Goal: Find specific page/section: Find specific page/section

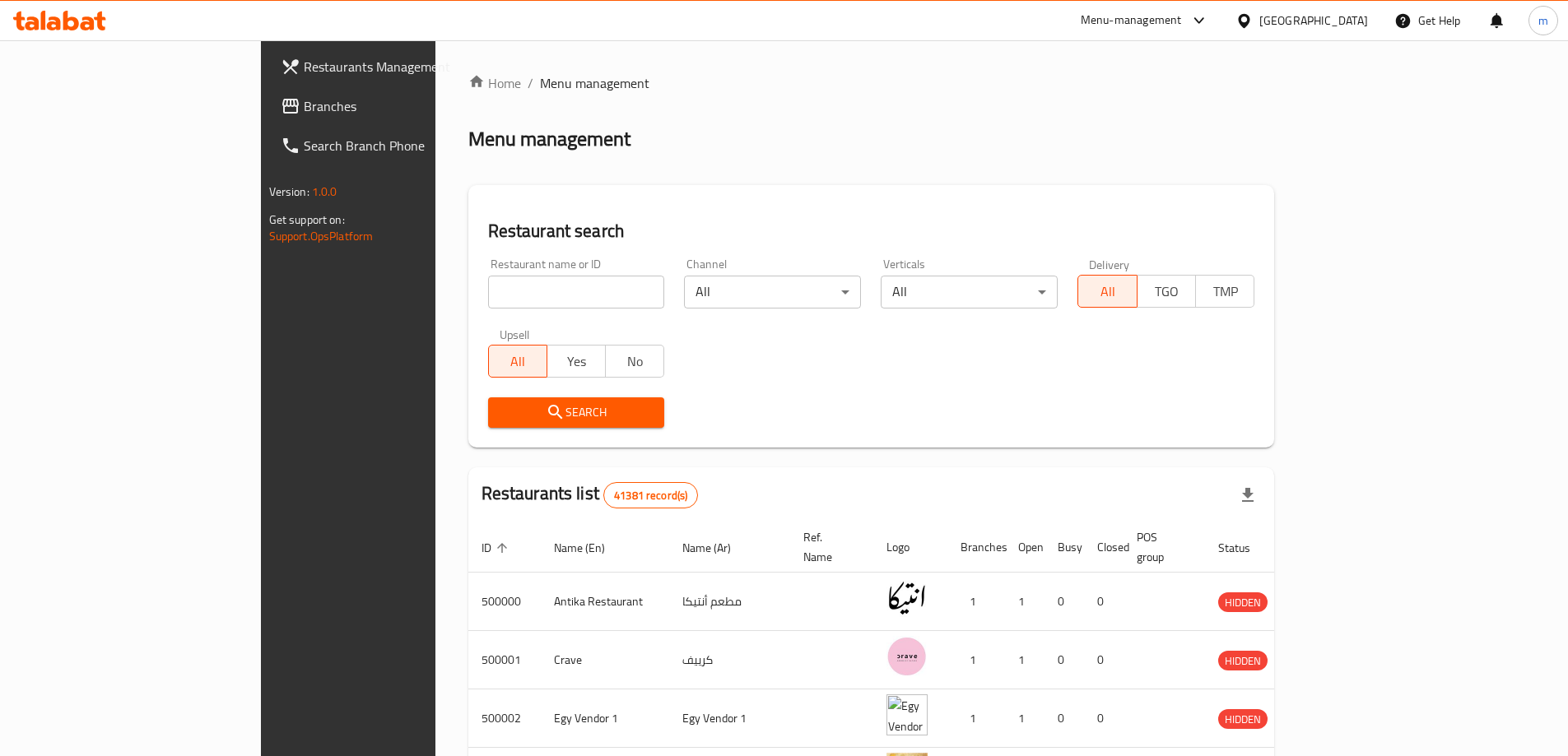
click at [1249, 16] on icon at bounding box center [1243, 19] width 12 height 14
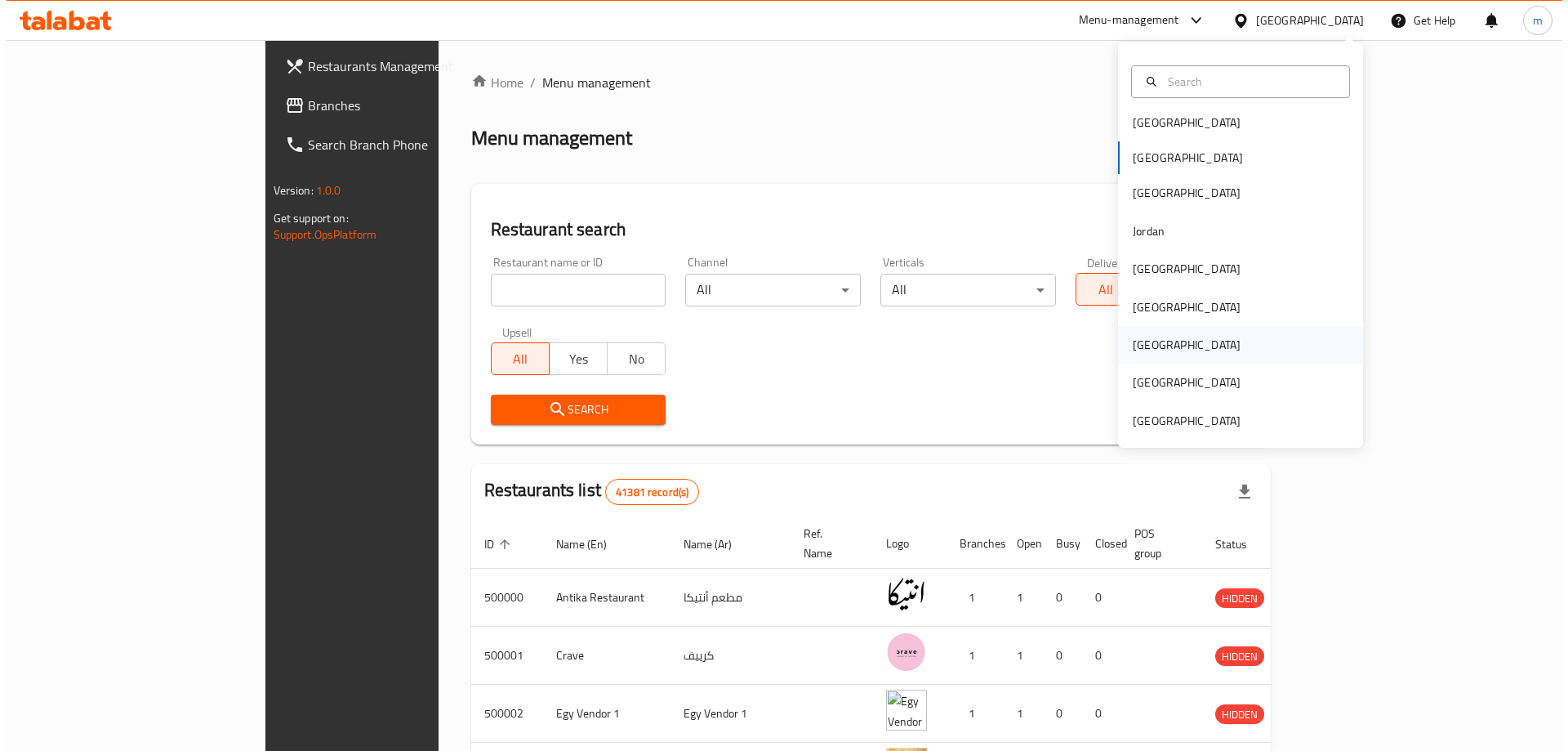
scroll to position [9, 0]
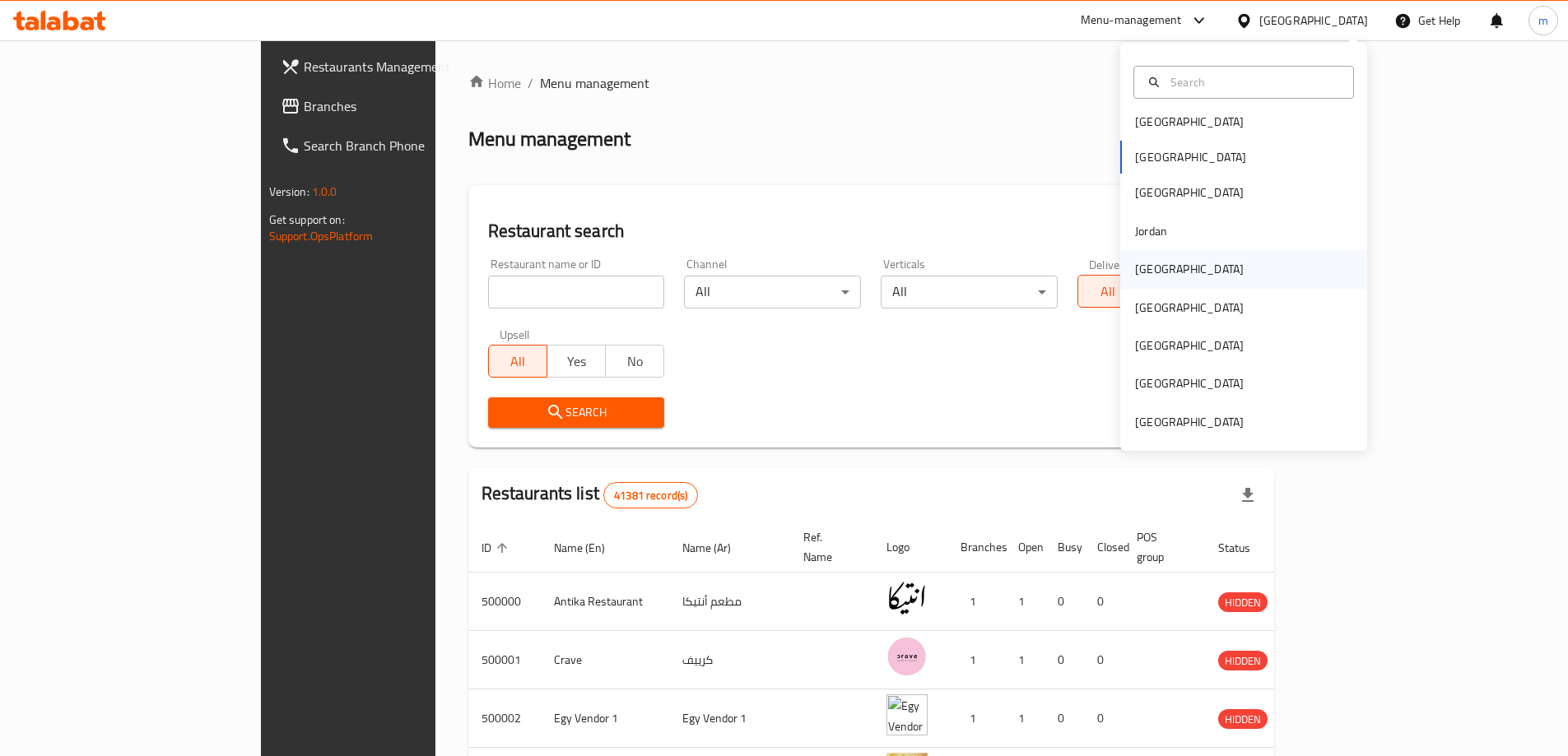
click at [1165, 261] on div "[GEOGRAPHIC_DATA]" at bounding box center [1188, 268] width 135 height 38
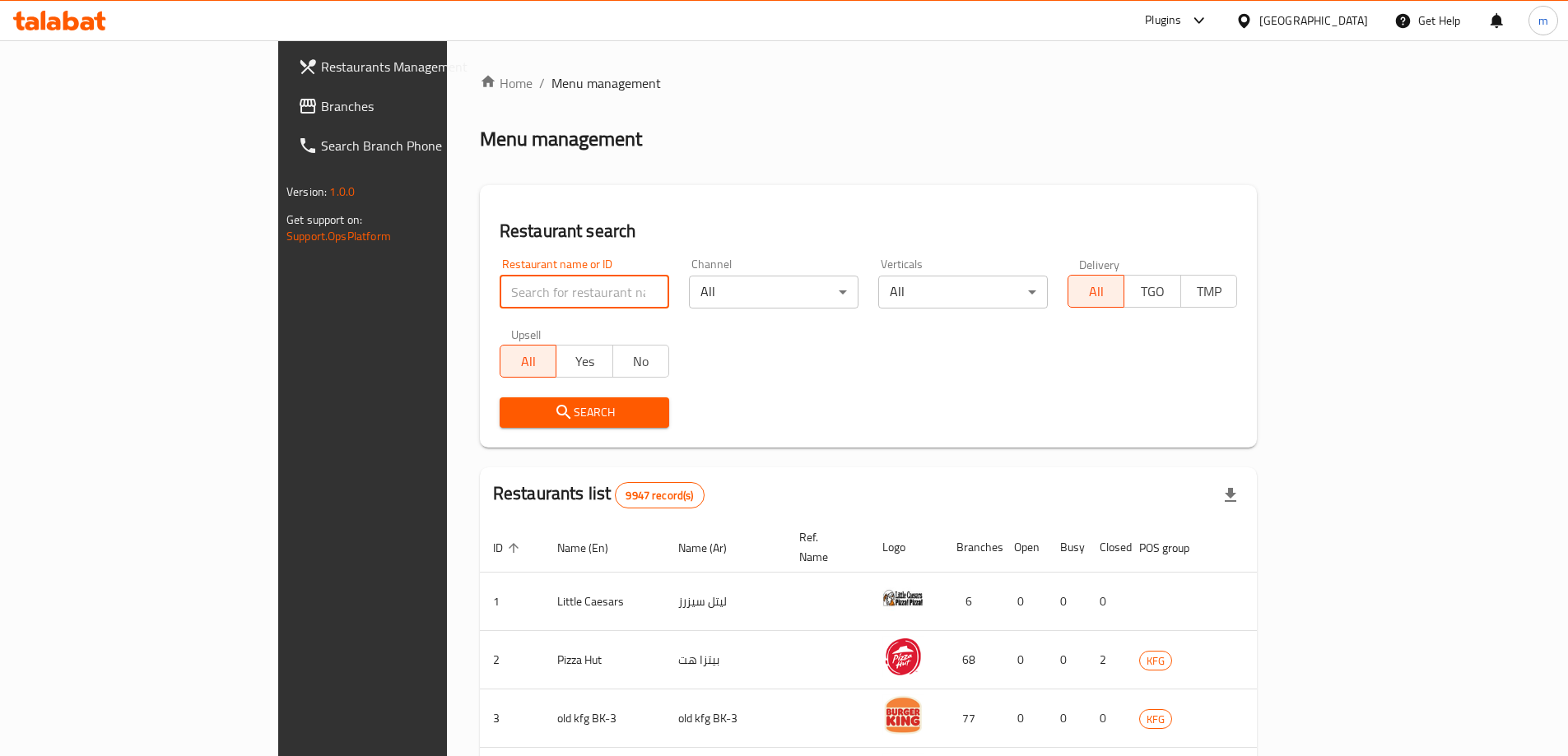
click at [500, 291] on input "search" at bounding box center [584, 292] width 170 height 33
paste input "779494"
type input "779494"
click button "Search" at bounding box center [584, 411] width 170 height 30
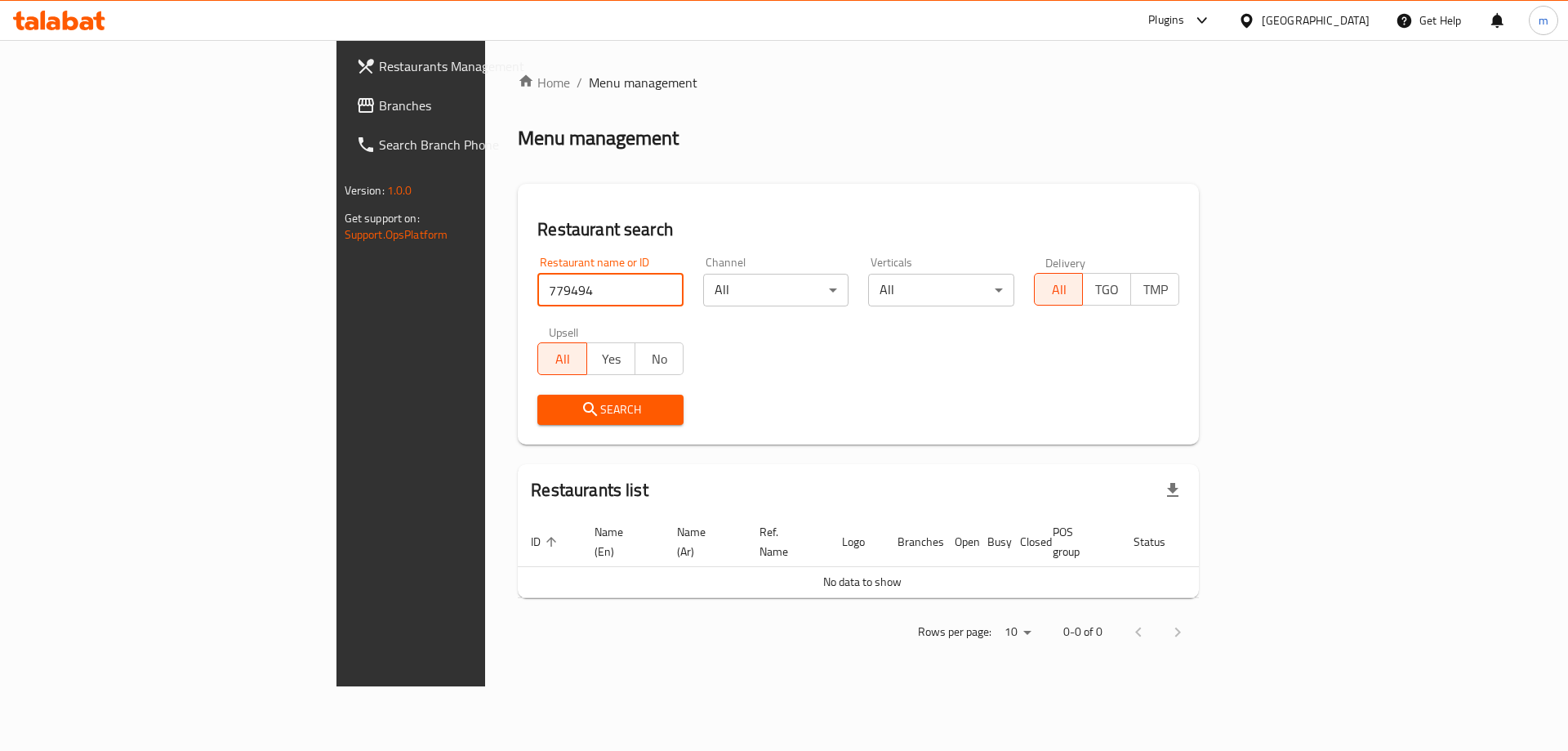
click at [1212, 15] on icon at bounding box center [1202, 21] width 20 height 20
click at [1149, 151] on div "Restaurant-Management" at bounding box center [1118, 148] width 128 height 18
